Goal: Check status: Check status

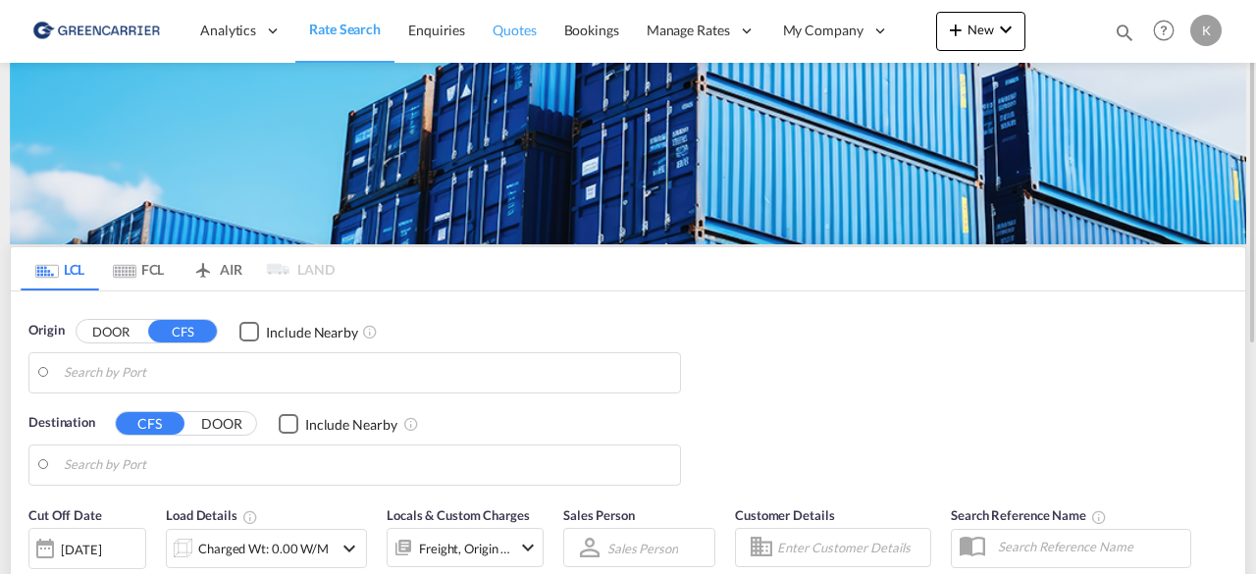
type input "DK-2880, Bagsværd"
type input "Altamira, MXATM"
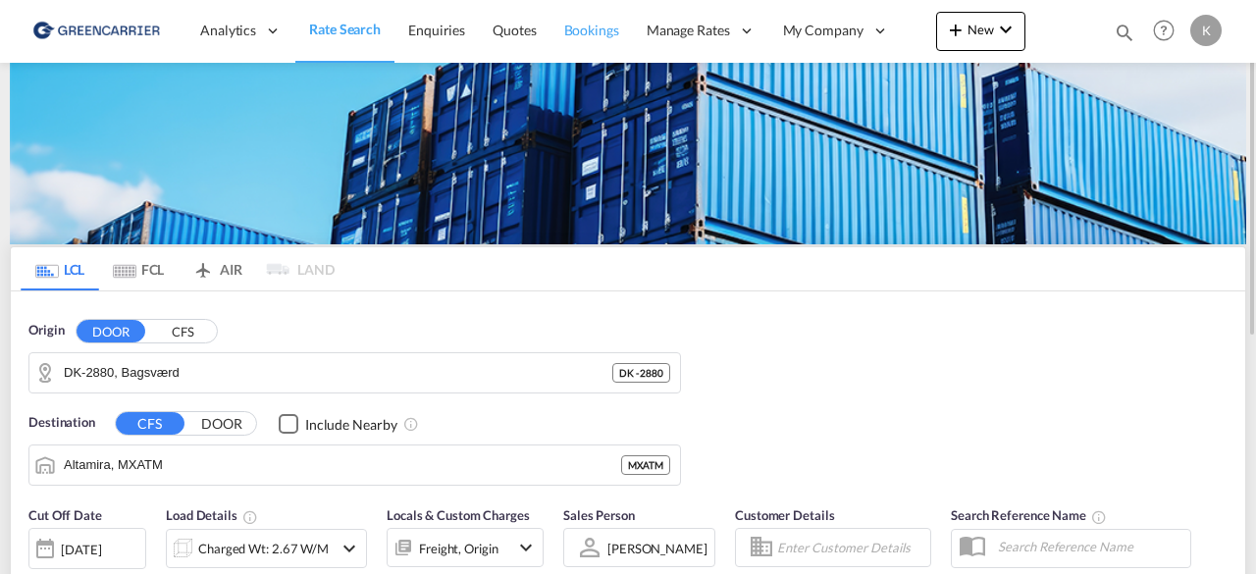
click at [602, 36] on span "Bookings" at bounding box center [591, 30] width 55 height 17
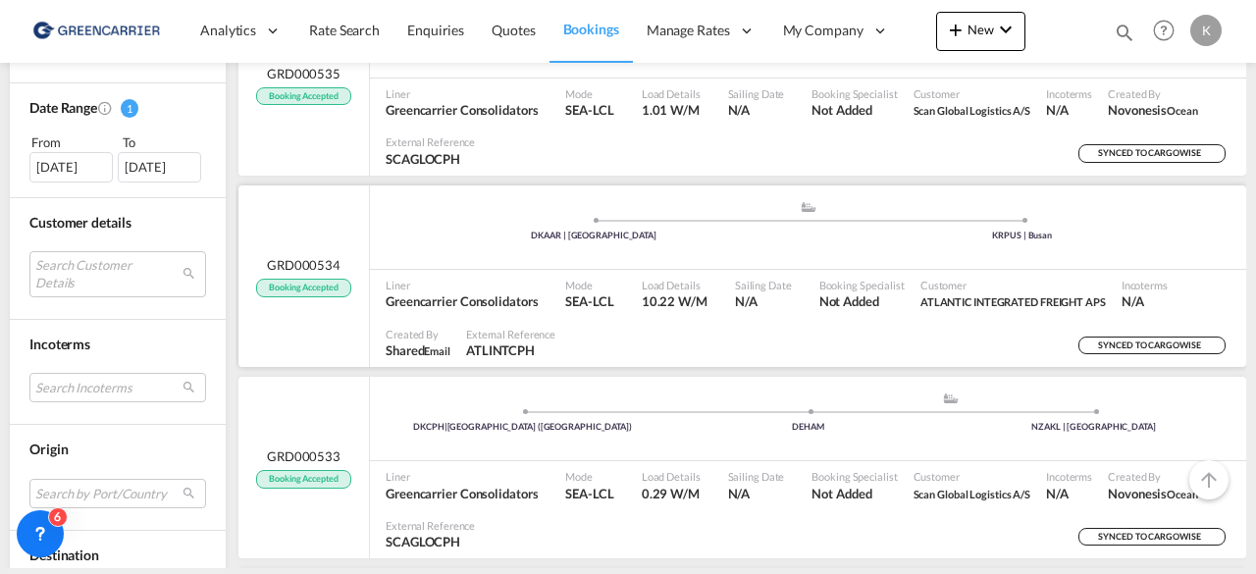
scroll to position [587, 0]
click at [621, 244] on div ".a{fill:#aaa8ad;} .a{fill:#aaa8ad;} DKAAR | [GEOGRAPHIC_DATA] KRPUS | [GEOGRAPH…" at bounding box center [808, 231] width 876 height 59
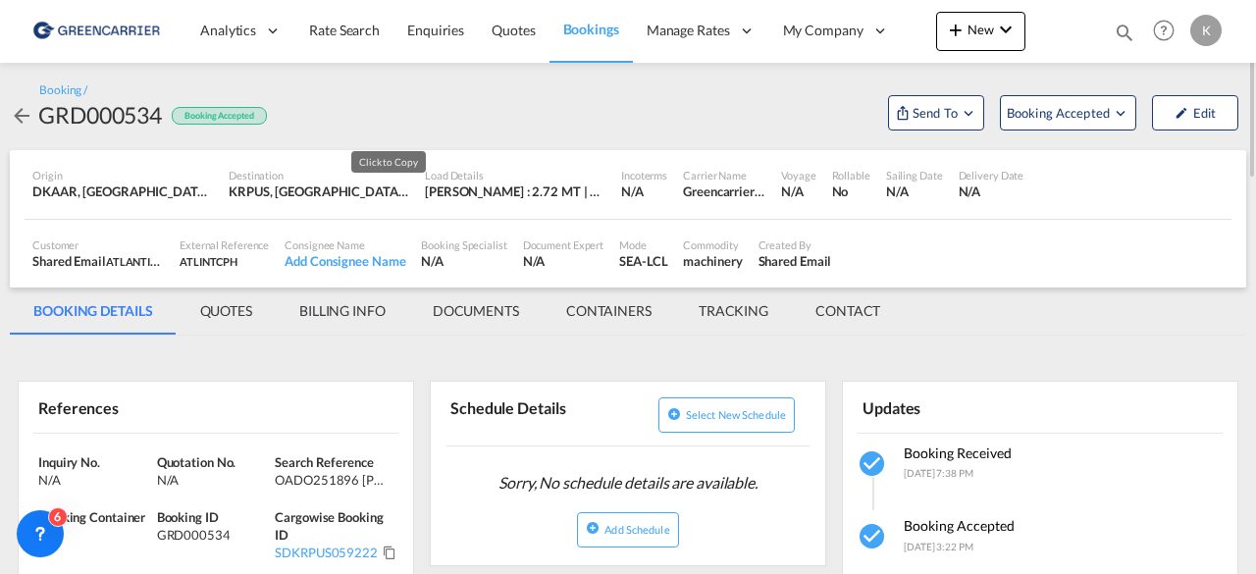
click at [392, 556] on md-icon "Click to Copy" at bounding box center [390, 552] width 14 height 14
